Goal: Find specific page/section: Find specific page/section

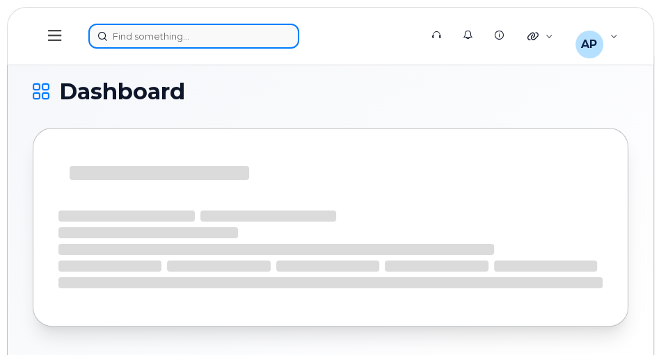
click at [185, 40] on div at bounding box center [249, 36] width 323 height 25
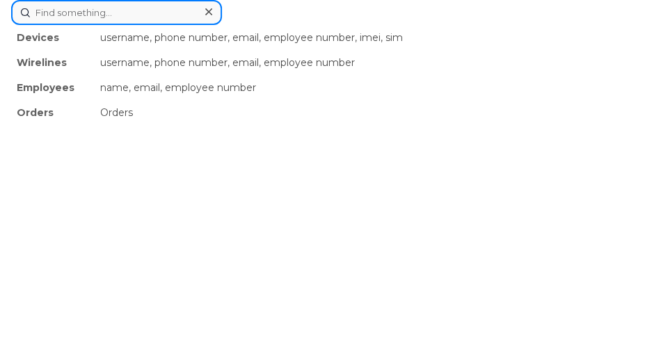
paste input "5062591182"
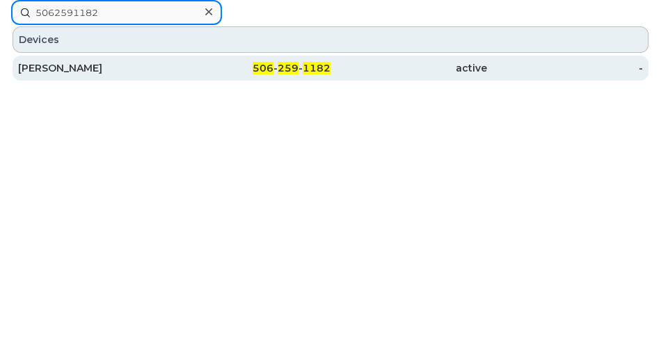
type input "5062591182"
click at [204, 75] on div "506 - 259 - 1182" at bounding box center [253, 68] width 156 height 25
